Goal: Task Accomplishment & Management: Manage account settings

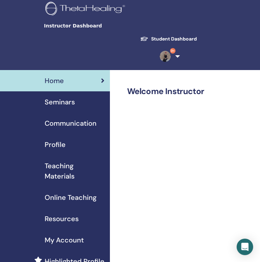
click at [56, 102] on span "Seminars" at bounding box center [60, 102] width 30 height 10
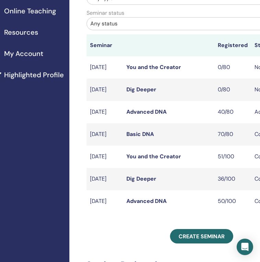
scroll to position [209, 41]
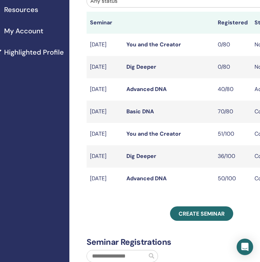
click at [145, 92] on link "Advanced DNA" at bounding box center [146, 89] width 40 height 7
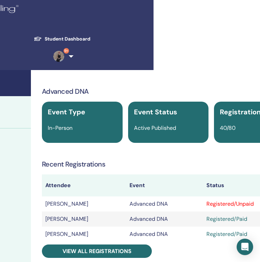
scroll to position [0, 113]
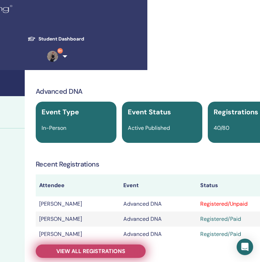
click at [123, 246] on link "View all registrations" at bounding box center [91, 251] width 110 height 13
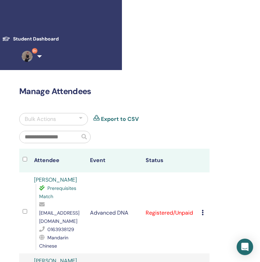
scroll to position [0, 152]
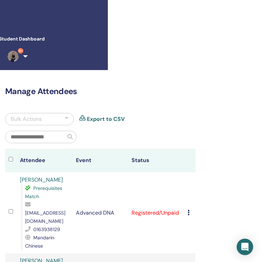
click at [190, 209] on div "Cancel Registration Do not auto-certify Mark as Paid Mark as Unpaid Mark as Abs…" at bounding box center [190, 213] width 4 height 8
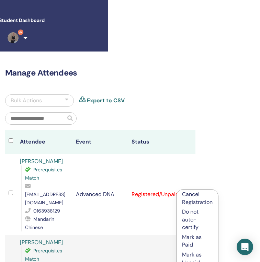
scroll to position [27, 152]
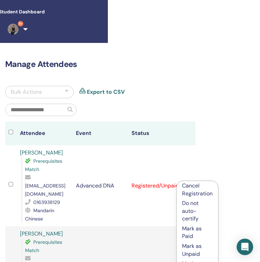
click at [190, 233] on p "Mark as Paid" at bounding box center [197, 232] width 31 height 15
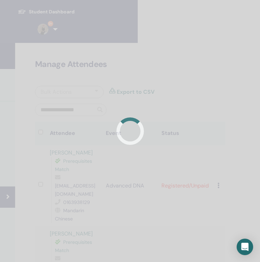
scroll to position [27, 31]
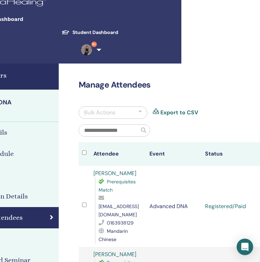
scroll to position [7, 113]
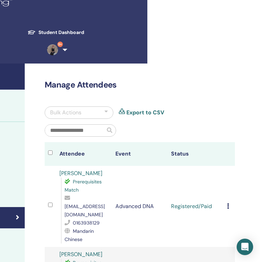
click at [56, 46] on img at bounding box center [52, 49] width 11 height 11
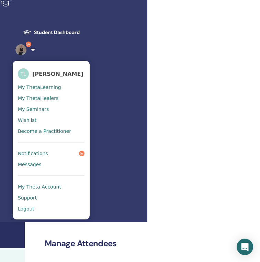
click at [38, 209] on link "Logout" at bounding box center [51, 208] width 67 height 11
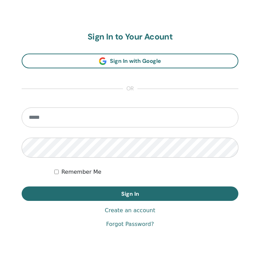
scroll to position [365, 0]
